Goal: Check status: Check status

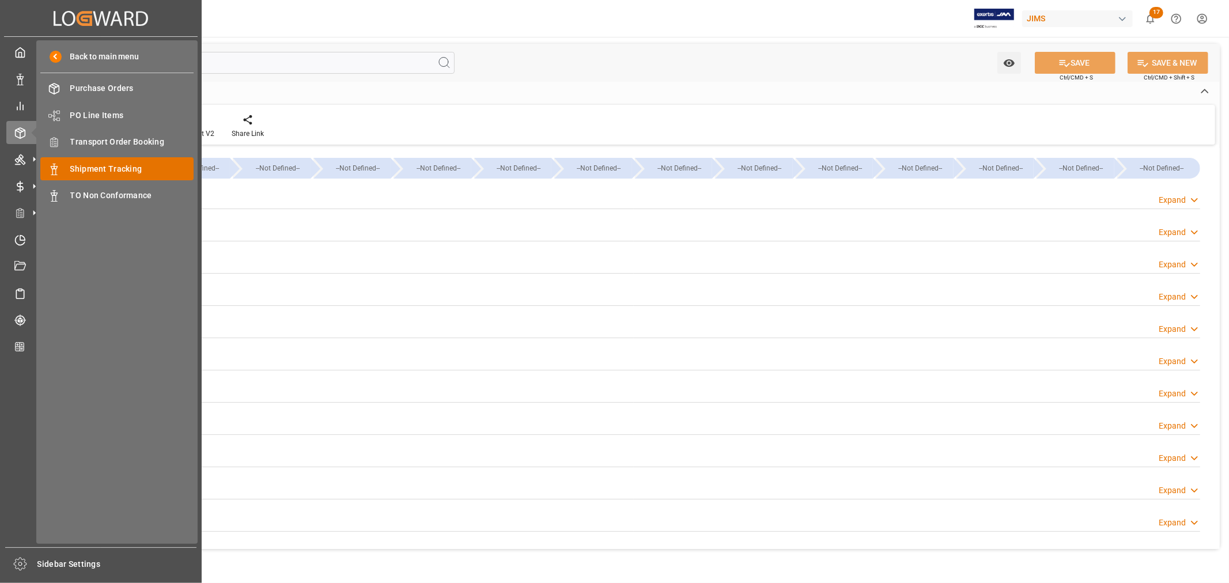
click at [119, 166] on span "Shipment Tracking" at bounding box center [132, 169] width 124 height 12
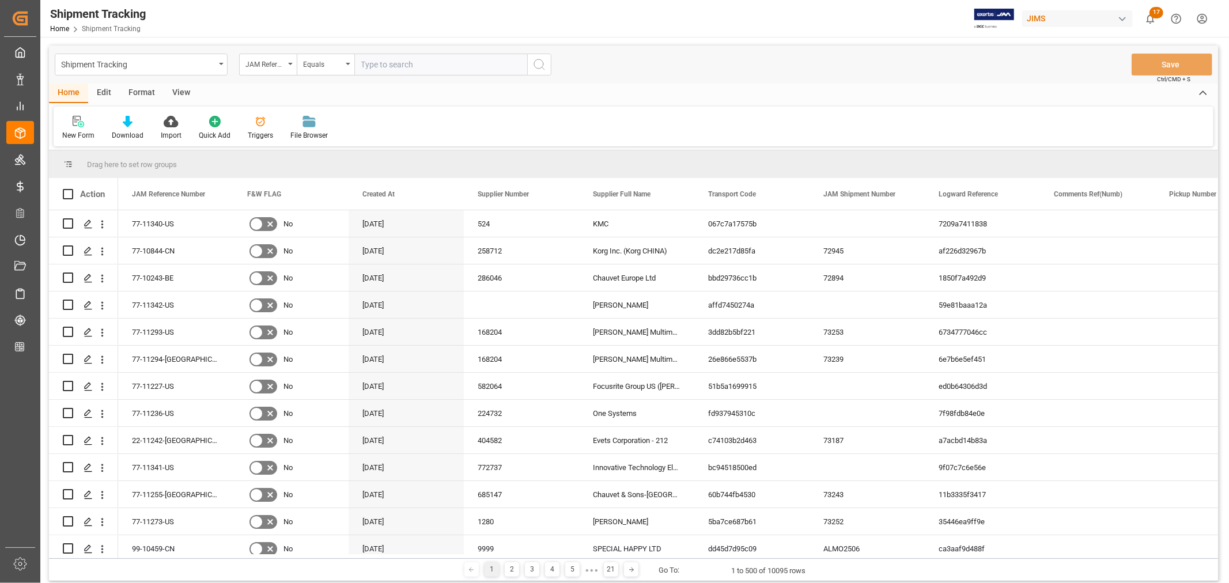
click at [380, 66] on input "text" at bounding box center [440, 65] width 173 height 22
type input "22-11075-CN"
click at [544, 66] on icon "search button" at bounding box center [540, 65] width 14 height 14
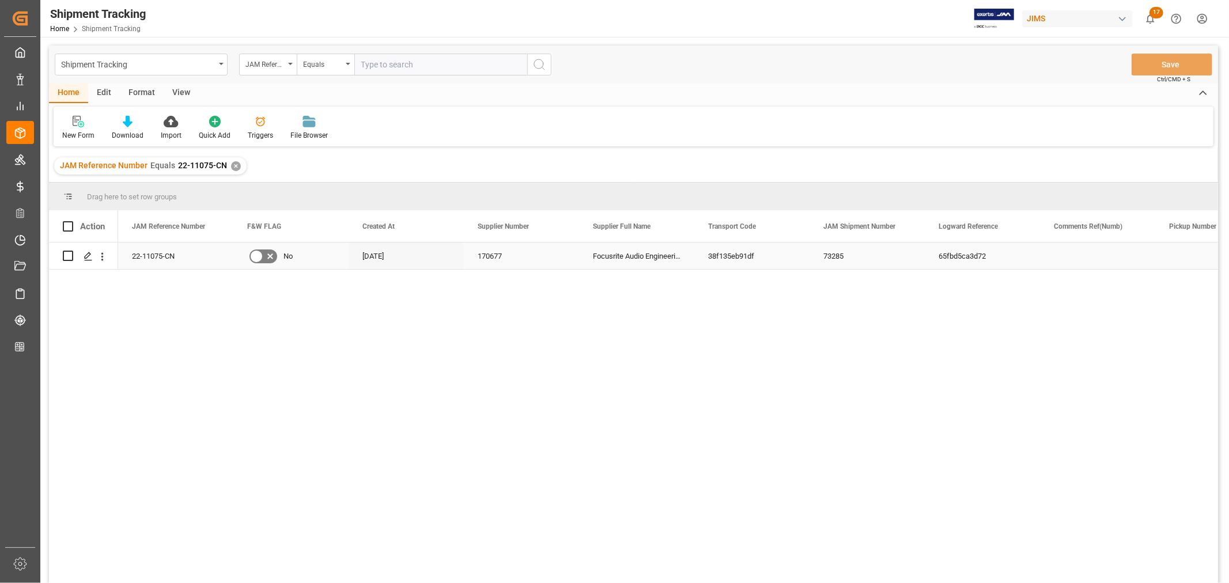
drag, startPoint x: 964, startPoint y: 262, endPoint x: 958, endPoint y: 255, distance: 8.6
click at [964, 261] on div "65fbd5ca3d72" at bounding box center [982, 256] width 115 height 27
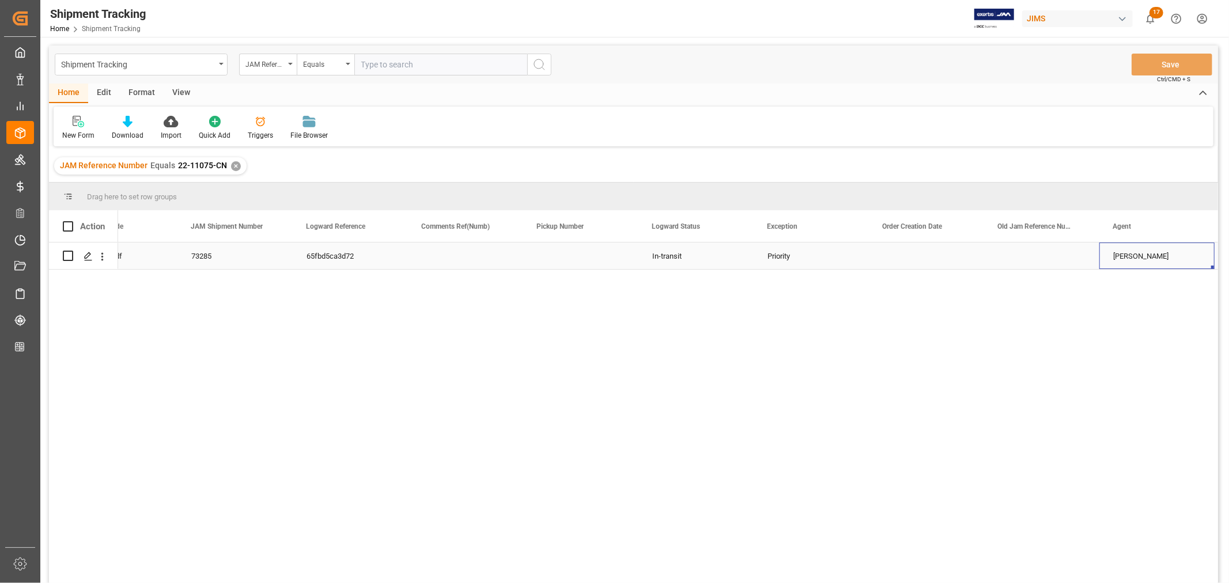
scroll to position [0, 748]
click at [388, 66] on input "text" at bounding box center [440, 65] width 173 height 22
paste input "22-9796-ID"
type input "22-9796-ID"
click at [234, 165] on div "✕" at bounding box center [236, 166] width 10 height 10
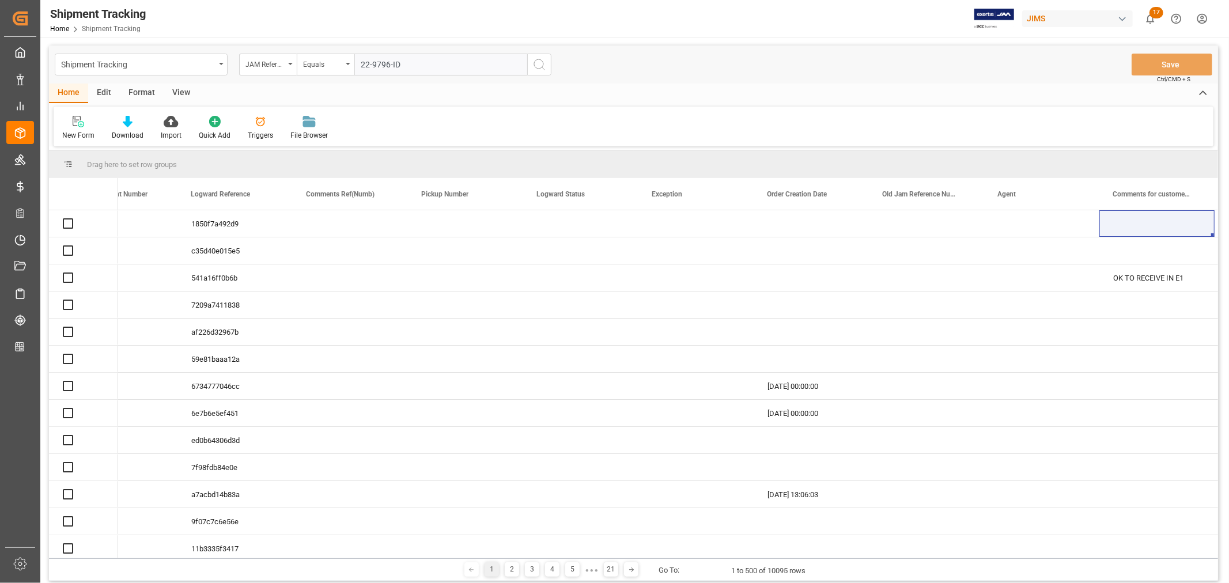
click at [537, 63] on icon "search button" at bounding box center [540, 65] width 14 height 14
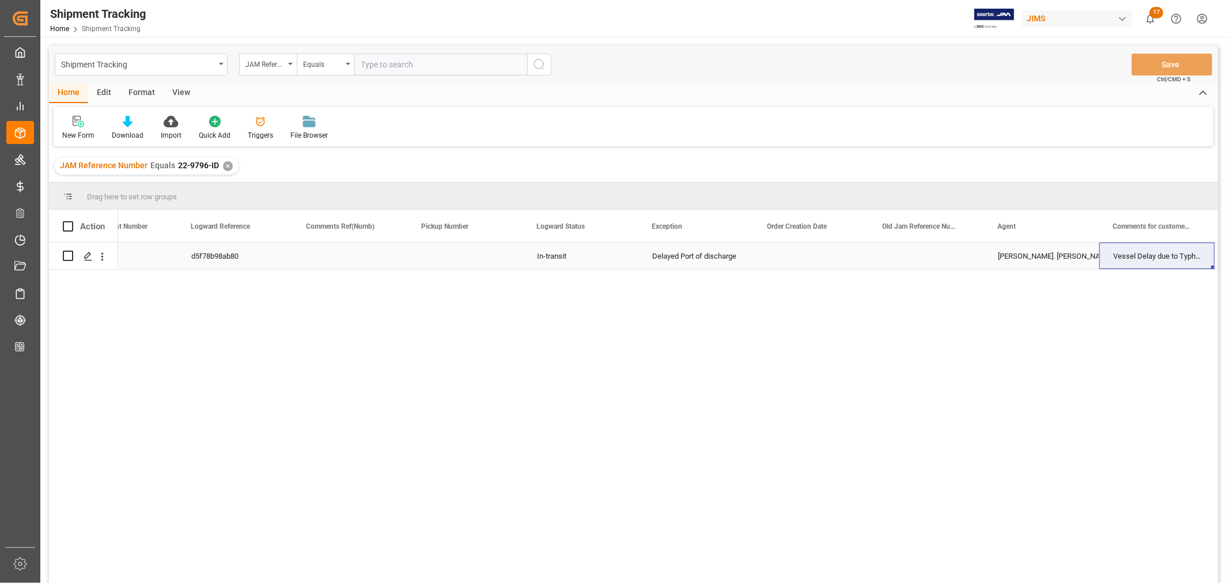
click at [1035, 258] on div "[PERSON_NAME]. [PERSON_NAME]" at bounding box center [1042, 256] width 88 height 27
click at [697, 261] on div "Delayed Port of discharge" at bounding box center [696, 256] width 88 height 27
click at [553, 258] on div "In-transit" at bounding box center [581, 256] width 88 height 27
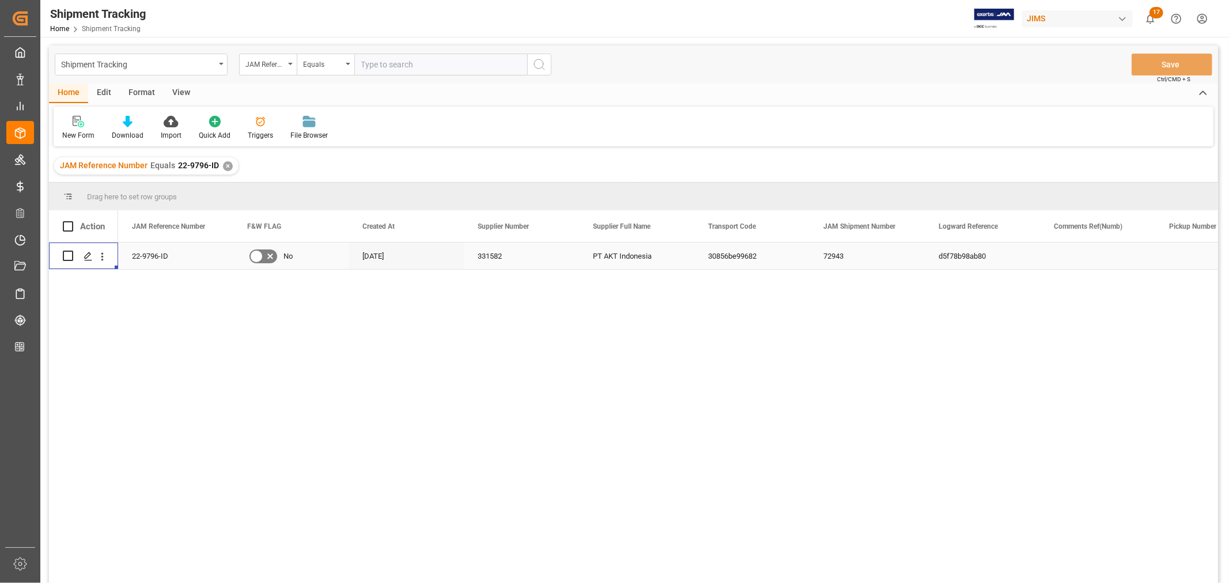
click at [159, 257] on div "22-9796-ID" at bounding box center [175, 256] width 115 height 27
